Goal: Entertainment & Leisure: Consume media (video, audio)

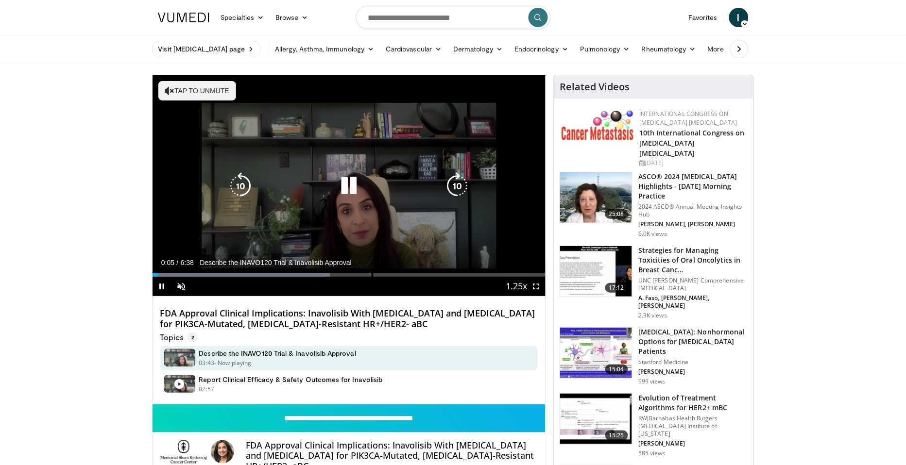
click at [209, 92] on button "Tap to unmute" at bounding box center [197, 90] width 78 height 19
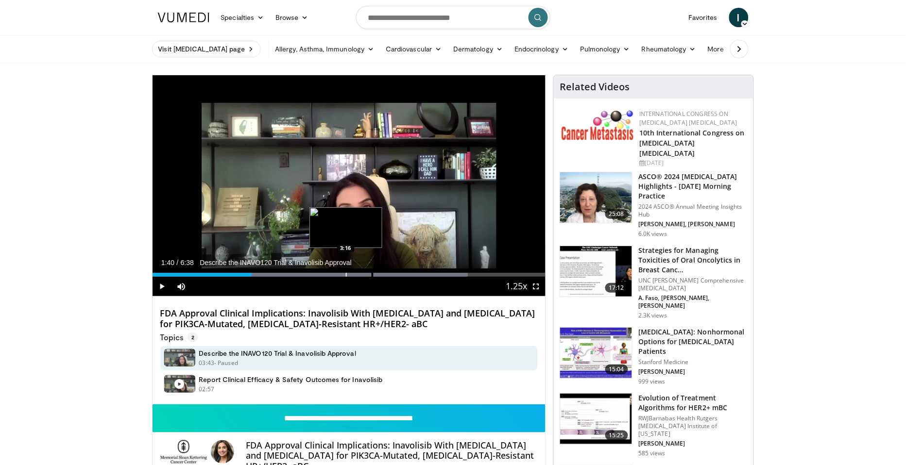
click at [345, 270] on div "Loaded : 80.24% 1:40 3:16" at bounding box center [350, 272] width 394 height 9
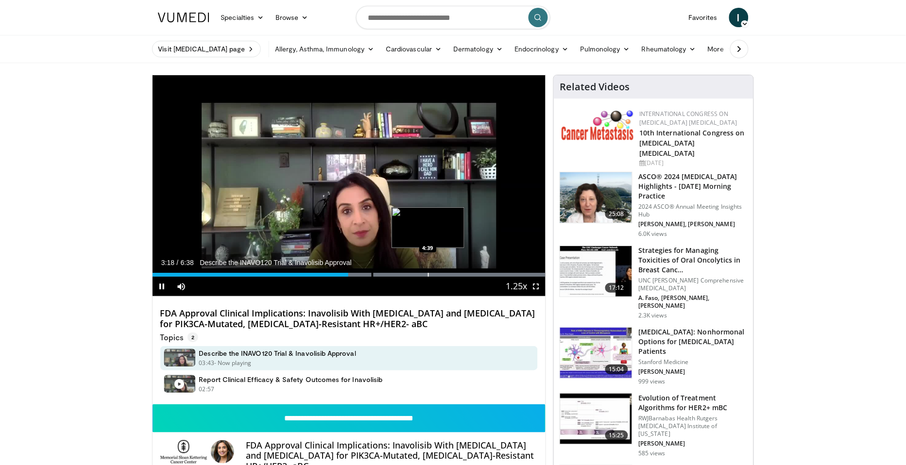
click at [428, 275] on div "Progress Bar" at bounding box center [428, 275] width 1 height 4
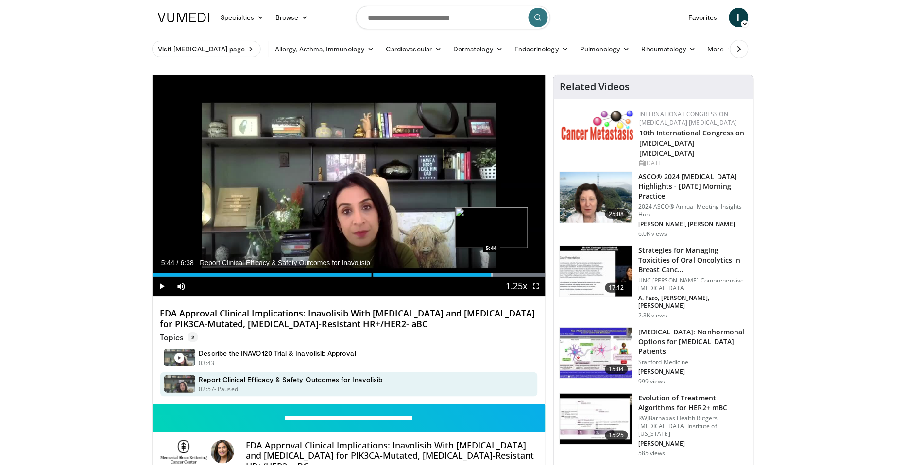
click at [491, 272] on div "Loaded : 99.98% 5:44 5:44" at bounding box center [350, 272] width 394 height 9
click at [528, 275] on div "Progress Bar" at bounding box center [528, 275] width 1 height 4
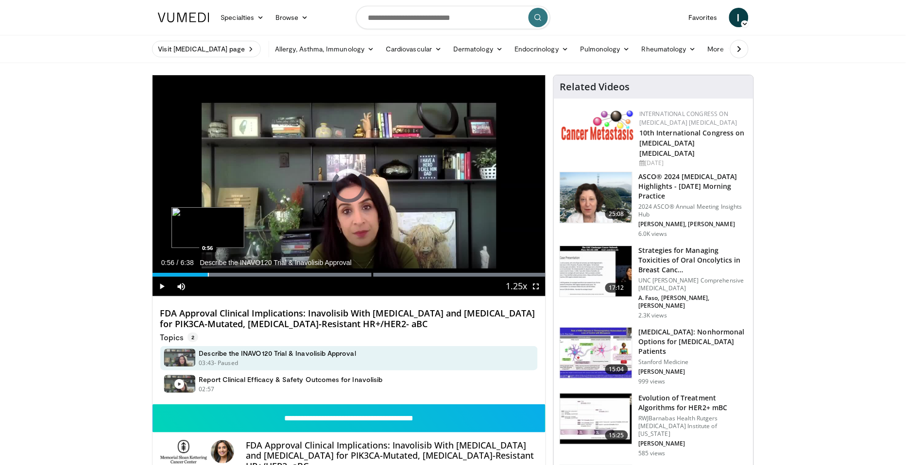
click at [208, 276] on div "Progress Bar" at bounding box center [208, 275] width 1 height 4
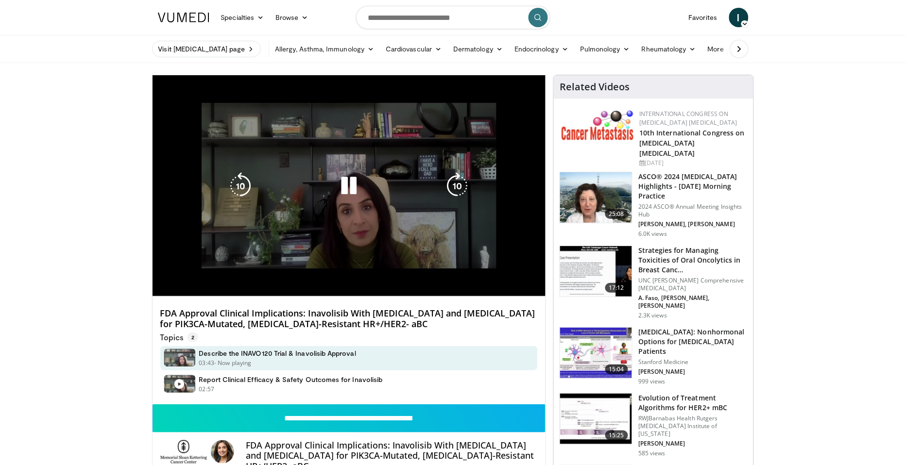
click at [173, 296] on span "Video Player" at bounding box center [181, 305] width 19 height 19
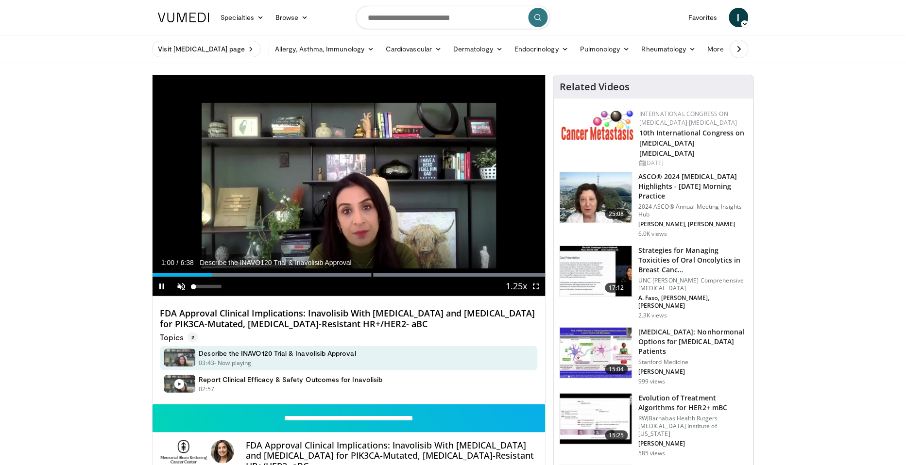
click at [184, 284] on span "Video Player" at bounding box center [181, 286] width 19 height 19
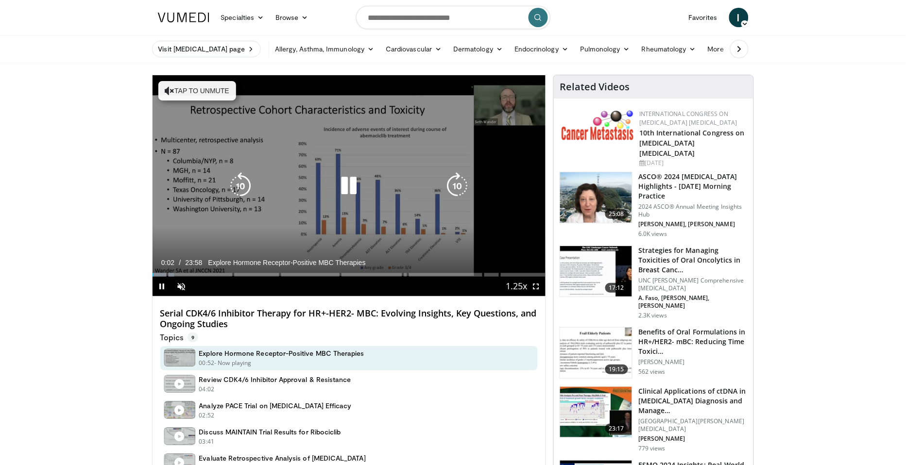
click at [210, 86] on button "Tap to unmute" at bounding box center [197, 90] width 78 height 19
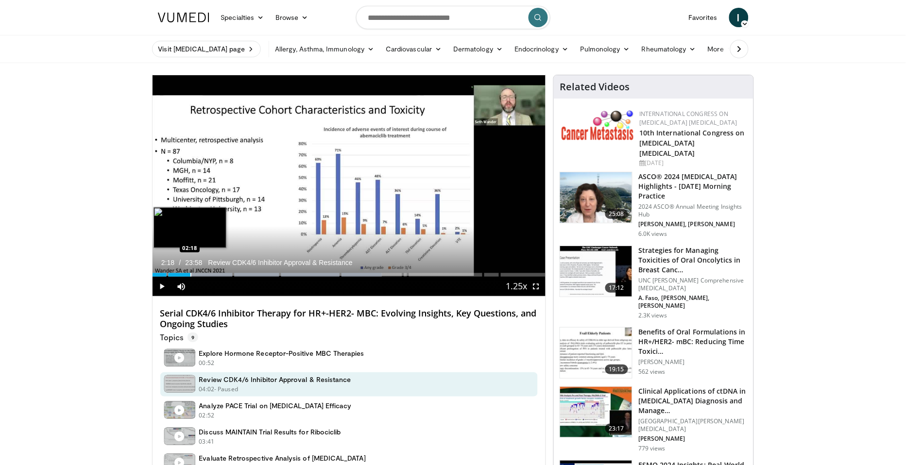
click at [190, 274] on div "Progress Bar" at bounding box center [190, 275] width 1 height 4
click at [179, 276] on div "Progress Bar" at bounding box center [179, 275] width 1 height 4
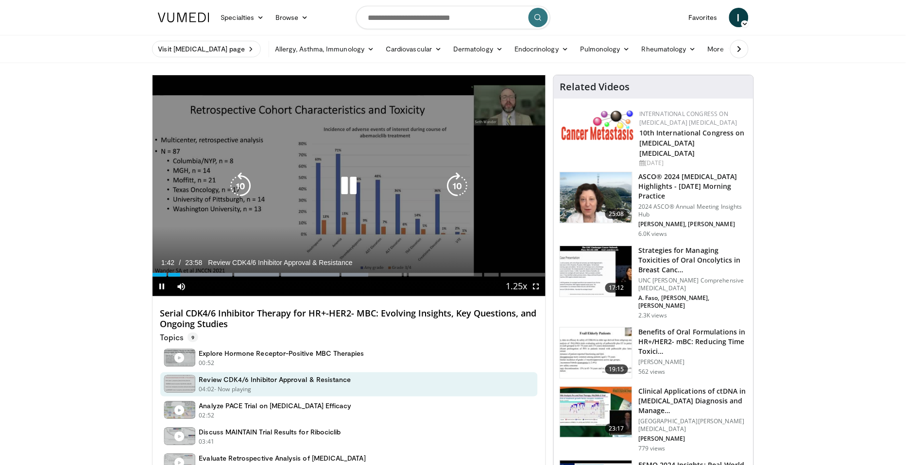
click at [348, 186] on icon "Video Player" at bounding box center [348, 185] width 27 height 27
